Goal: Task Accomplishment & Management: Manage account settings

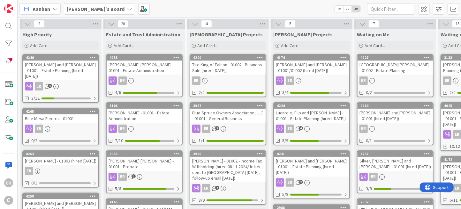
click at [318, 163] on div "[PERSON_NAME] and [PERSON_NAME] - 01001 - Estate Planning (hired [DATE])" at bounding box center [311, 167] width 75 height 20
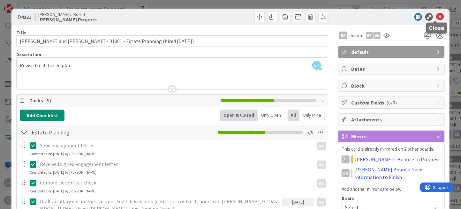
click at [436, 14] on icon at bounding box center [440, 17] width 8 height 8
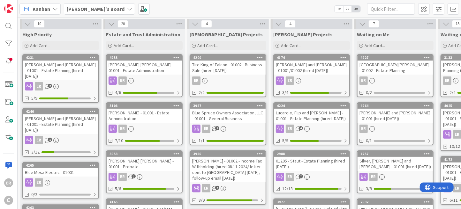
click at [161, 115] on div "[PERSON_NAME] - 01001 - Estate Administration" at bounding box center [144, 116] width 75 height 14
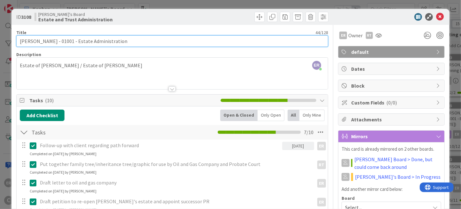
click at [49, 41] on input "[PERSON_NAME] - 01001 - Estate Administration" at bounding box center [172, 40] width 312 height 11
type input "[PERSON_NAME] / TSG - 01001 - Estate Administration"
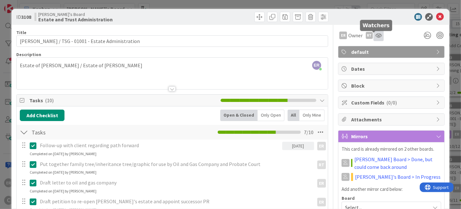
click at [375, 36] on icon at bounding box center [378, 35] width 6 height 5
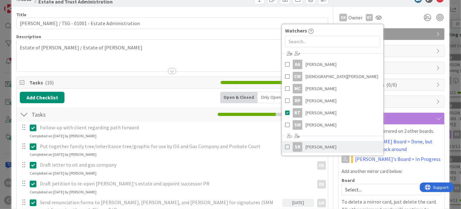
scroll to position [32, 0]
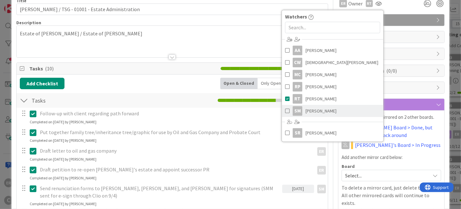
click at [325, 111] on span "[PERSON_NAME]" at bounding box center [321, 111] width 31 height 10
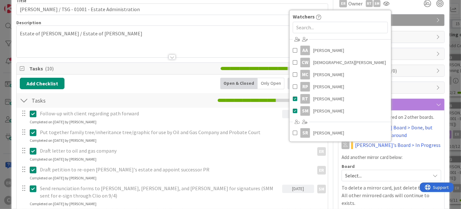
click at [398, 9] on div "ER Owner RT SM Watchers AA [PERSON_NAME] CW [DEMOGRAPHIC_DATA][PERSON_NAME] MC …" at bounding box center [391, 3] width 107 height 11
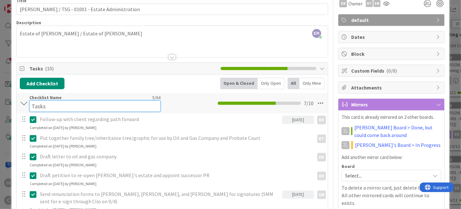
click at [44, 102] on input "Tasks" at bounding box center [94, 106] width 131 height 11
drag, startPoint x: 45, startPoint y: 107, endPoint x: 23, endPoint y: 107, distance: 22.0
click at [23, 107] on div "Tasks Checklist Name 5 / 64 Tasks 7 / 10" at bounding box center [172, 103] width 311 height 20
type input "Petition to Re-Open [PERSON_NAME] Estate"
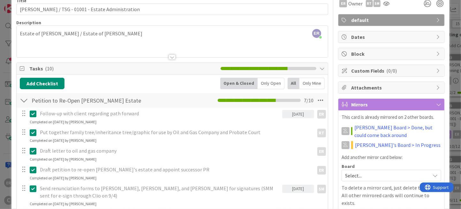
click at [102, 85] on div "Add Checklist Open & Closed Only Open All Only Mine" at bounding box center [172, 83] width 305 height 11
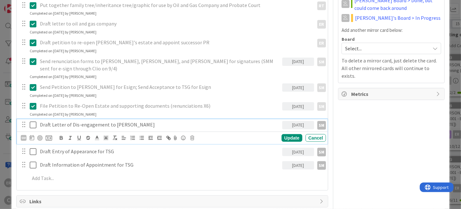
click at [128, 121] on p "Draft Letter of Dis-engagement to [PERSON_NAME]" at bounding box center [159, 124] width 239 height 7
click at [192, 136] on icon at bounding box center [192, 138] width 4 height 4
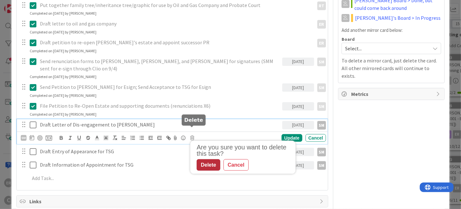
click at [206, 162] on div "Delete" at bounding box center [209, 165] width 24 height 11
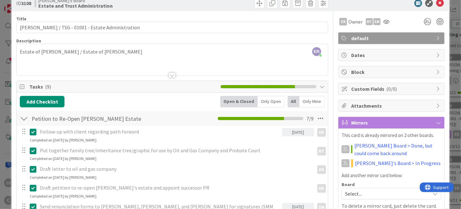
scroll to position [0, 0]
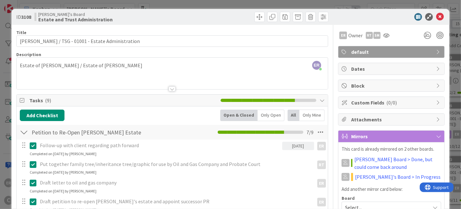
click at [24, 130] on div at bounding box center [24, 132] width 8 height 11
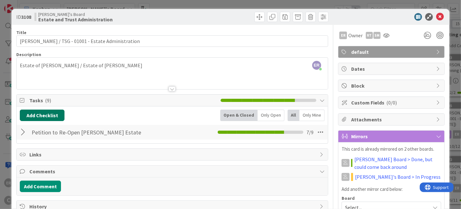
click at [39, 117] on button "Add Checklist" at bounding box center [42, 115] width 45 height 11
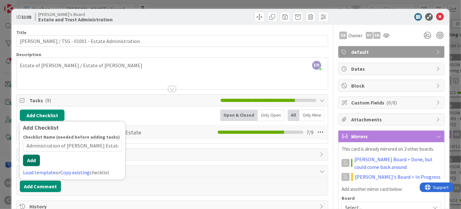
type input "Administration of [PERSON_NAME] Estate"
click at [33, 168] on div "Checklist Name (needed before adding tasks) 38 / 64 Administration of [PERSON_N…" at bounding box center [72, 156] width 99 height 42
click at [34, 161] on button "Add" at bounding box center [31, 160] width 17 height 11
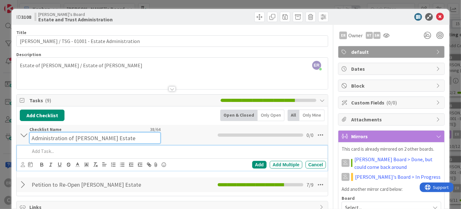
click at [93, 135] on input "Administration of [PERSON_NAME] Estate" at bounding box center [94, 137] width 131 height 11
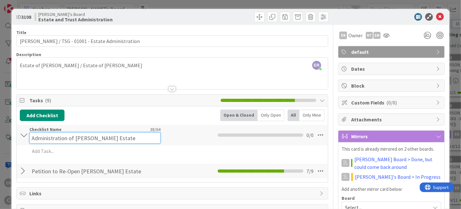
drag, startPoint x: 107, startPoint y: 137, endPoint x: 87, endPoint y: 137, distance: 19.5
click at [87, 137] on input "Administration of [PERSON_NAME] Estate" at bounding box center [94, 137] width 131 height 11
type input "Administration of [PERSON_NAME] Estate"
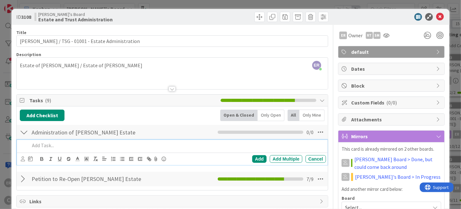
click at [90, 152] on div "Add Add Multiple Cancel" at bounding box center [172, 152] width 311 height 25
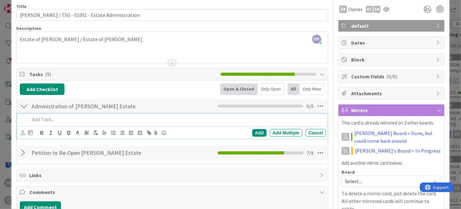
scroll to position [63, 0]
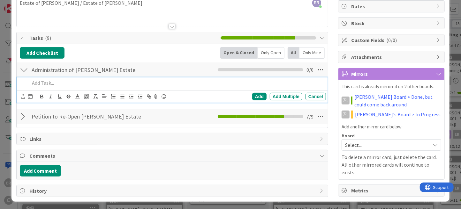
click at [20, 115] on div at bounding box center [24, 116] width 8 height 11
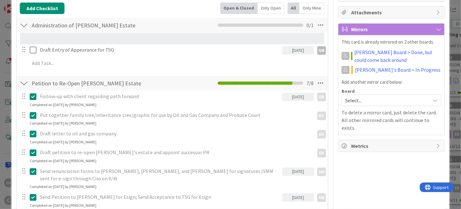
scroll to position [97, 0]
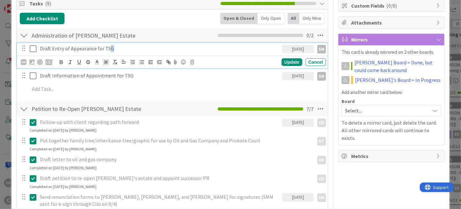
drag, startPoint x: 112, startPoint y: 49, endPoint x: 108, endPoint y: 48, distance: 4.6
click at [108, 48] on p "Draft Entry of Appearance for TSG" at bounding box center [159, 48] width 239 height 7
click at [287, 61] on div "Update" at bounding box center [292, 62] width 21 height 8
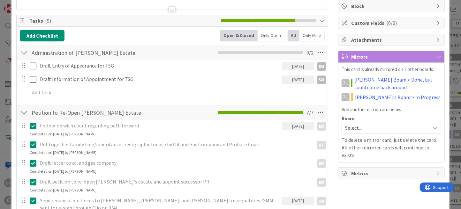
scroll to position [65, 0]
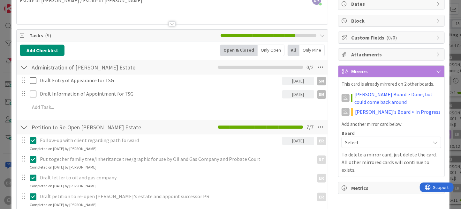
click at [25, 70] on div at bounding box center [24, 67] width 8 height 11
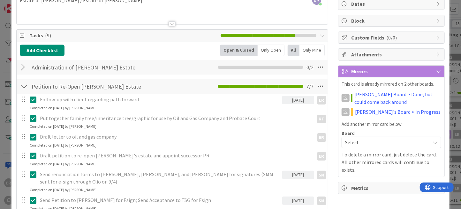
click at [26, 87] on div at bounding box center [24, 86] width 8 height 11
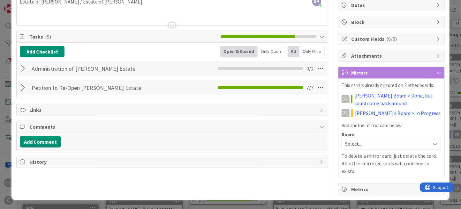
scroll to position [55, 0]
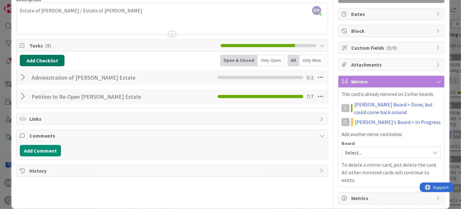
click at [50, 63] on button "Add Checklist" at bounding box center [42, 60] width 45 height 11
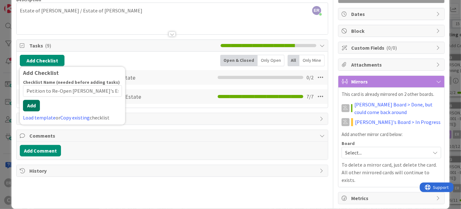
type input "Petition to Re-Open [PERSON_NAME]'s Estate"
click at [33, 112] on div "Checklist Name (needed before adding tasks) 34 / 64 Petition to Re-Open [PERSON…" at bounding box center [72, 101] width 99 height 42
click at [35, 105] on button "Add" at bounding box center [31, 105] width 17 height 11
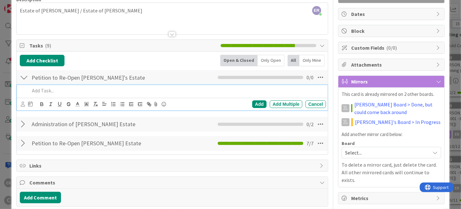
click at [21, 128] on div at bounding box center [24, 124] width 8 height 11
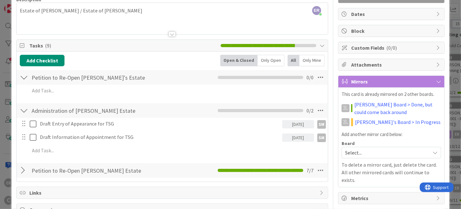
click at [21, 128] on div at bounding box center [28, 123] width 18 height 11
click at [24, 112] on div at bounding box center [24, 110] width 8 height 11
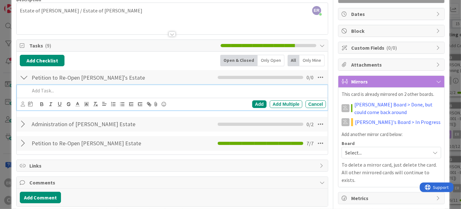
click at [40, 92] on p at bounding box center [177, 90] width 294 height 7
click at [31, 104] on icon at bounding box center [30, 104] width 4 height 5
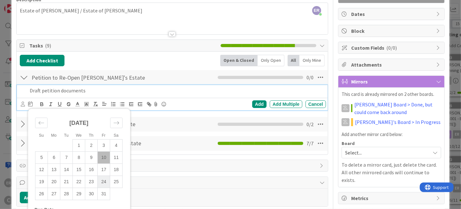
click at [107, 178] on td "24" at bounding box center [104, 182] width 12 height 12
type input "[DATE]"
click at [252, 102] on div "Add" at bounding box center [259, 105] width 14 height 8
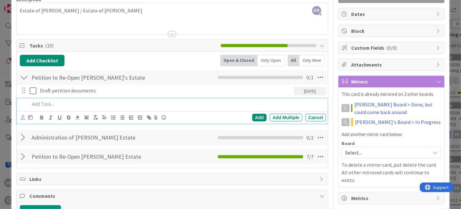
click at [61, 99] on div at bounding box center [176, 104] width 299 height 11
click at [161, 72] on div "Petition to Re-Open [PERSON_NAME]'s Estate Checklist Name 34 / 64 Petition to R…" at bounding box center [172, 77] width 311 height 15
click at [72, 103] on p "Research need to have renunciations from [PERSON_NAME]'s daughters" at bounding box center [177, 104] width 294 height 7
click at [259, 119] on div "Add" at bounding box center [259, 118] width 14 height 8
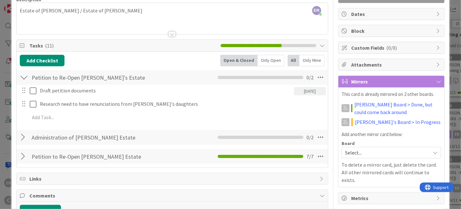
click at [23, 102] on div at bounding box center [23, 104] width 8 height 10
click at [23, 77] on div at bounding box center [24, 77] width 8 height 11
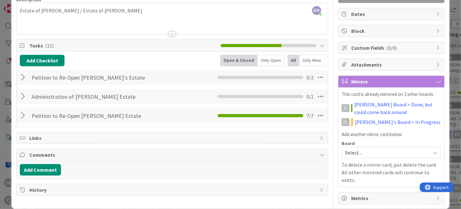
click at [366, 149] on span "Select..." at bounding box center [386, 152] width 82 height 9
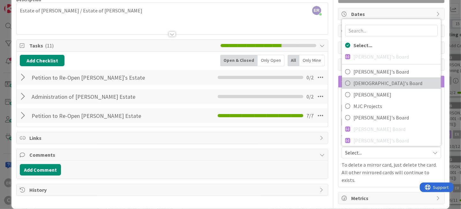
click at [371, 83] on span "[DEMOGRAPHIC_DATA]'s Board" at bounding box center [395, 84] width 84 height 10
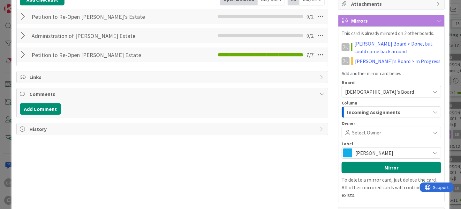
scroll to position [119, 0]
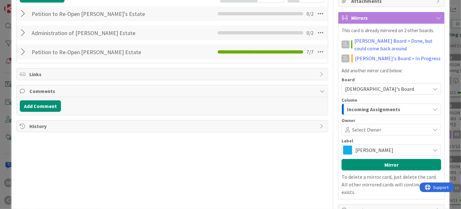
click at [375, 107] on span "Incoming Assignments" at bounding box center [373, 109] width 53 height 8
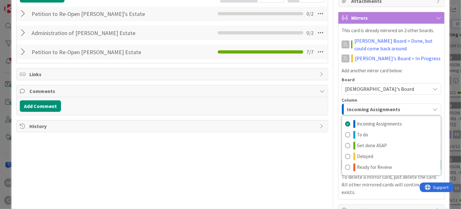
click at [375, 107] on span "Incoming Assignments" at bounding box center [373, 109] width 53 height 8
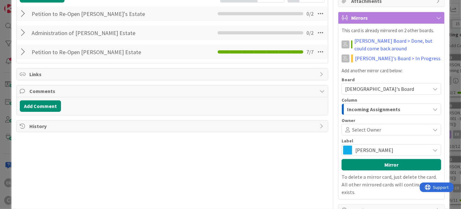
click at [368, 128] on span "Select Owner" at bounding box center [366, 130] width 29 height 8
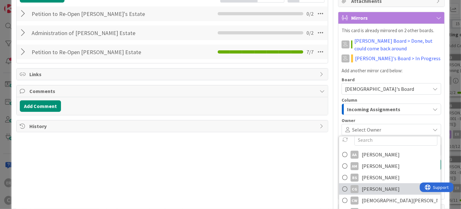
scroll to position [11, 0]
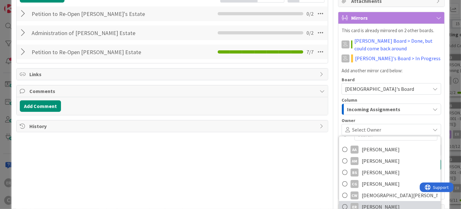
click at [383, 207] on span "[PERSON_NAME]" at bounding box center [381, 207] width 38 height 10
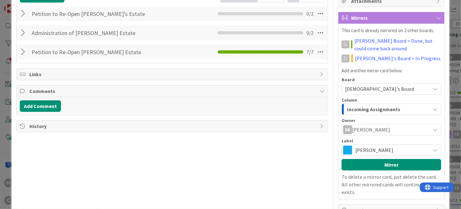
click at [368, 148] on span "[PERSON_NAME]" at bounding box center [391, 150] width 72 height 9
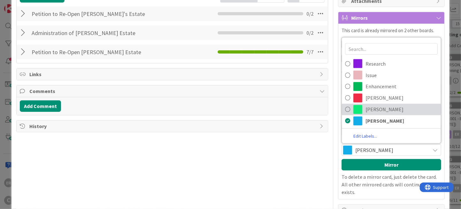
click at [367, 105] on span "[PERSON_NAME]" at bounding box center [402, 110] width 72 height 10
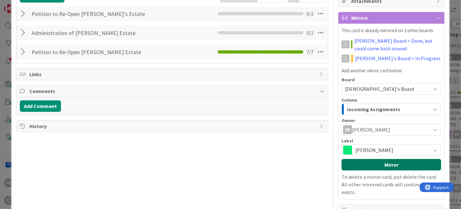
click at [381, 163] on button "Mirror" at bounding box center [392, 164] width 100 height 11
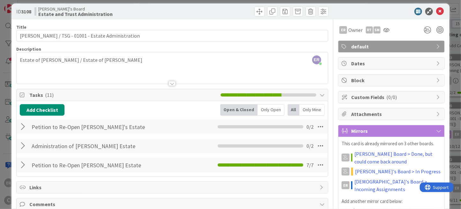
scroll to position [0, 0]
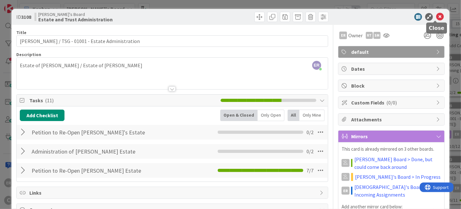
click at [436, 17] on icon at bounding box center [440, 17] width 8 height 8
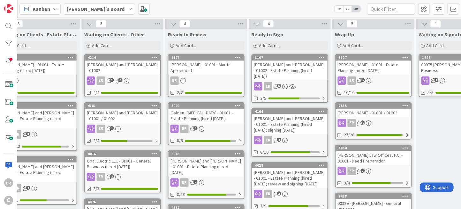
scroll to position [0, 424]
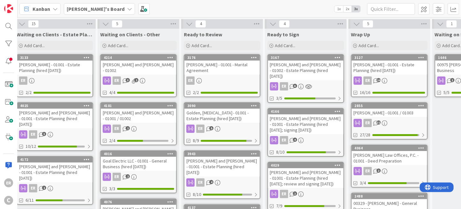
click at [309, 118] on div "[PERSON_NAME] and [PERSON_NAME] - 01001 - Estate Planning (hired [DATE]; signin…" at bounding box center [305, 125] width 75 height 20
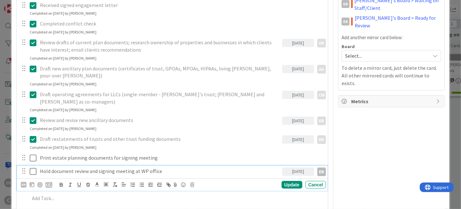
click at [33, 168] on icon at bounding box center [33, 172] width 7 height 8
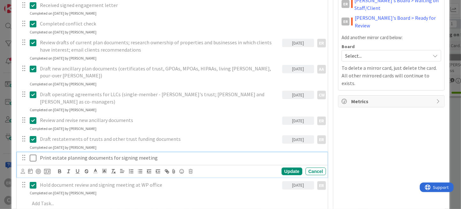
click at [52, 155] on p "Print estate planning documents for signing meeting" at bounding box center [181, 158] width 283 height 7
click at [22, 169] on icon at bounding box center [23, 171] width 4 height 5
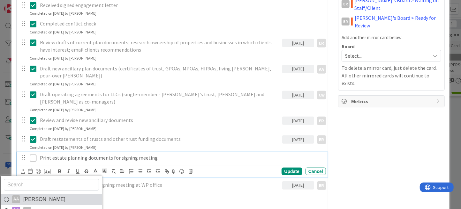
click at [37, 195] on span "[PERSON_NAME]" at bounding box center [44, 200] width 42 height 10
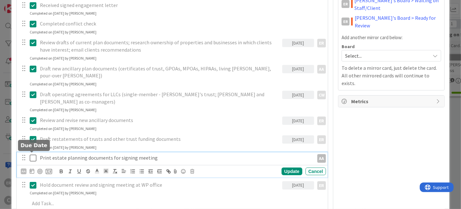
click at [32, 169] on icon at bounding box center [32, 171] width 4 height 5
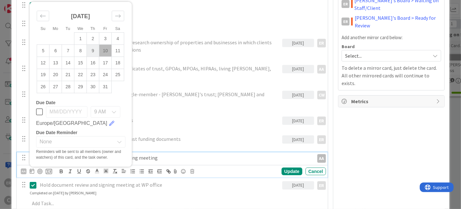
click at [94, 45] on td "9" at bounding box center [93, 51] width 12 height 12
type input "[DATE]"
click at [287, 168] on div "Update" at bounding box center [292, 172] width 21 height 8
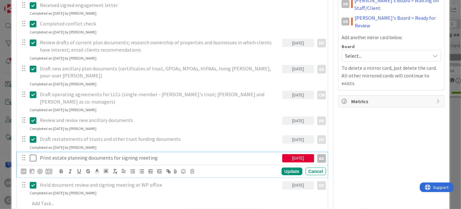
click at [33, 155] on icon at bounding box center [33, 159] width 7 height 8
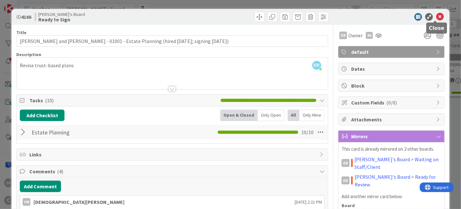
click at [437, 17] on icon at bounding box center [440, 17] width 8 height 8
